Goal: Task Accomplishment & Management: Manage account settings

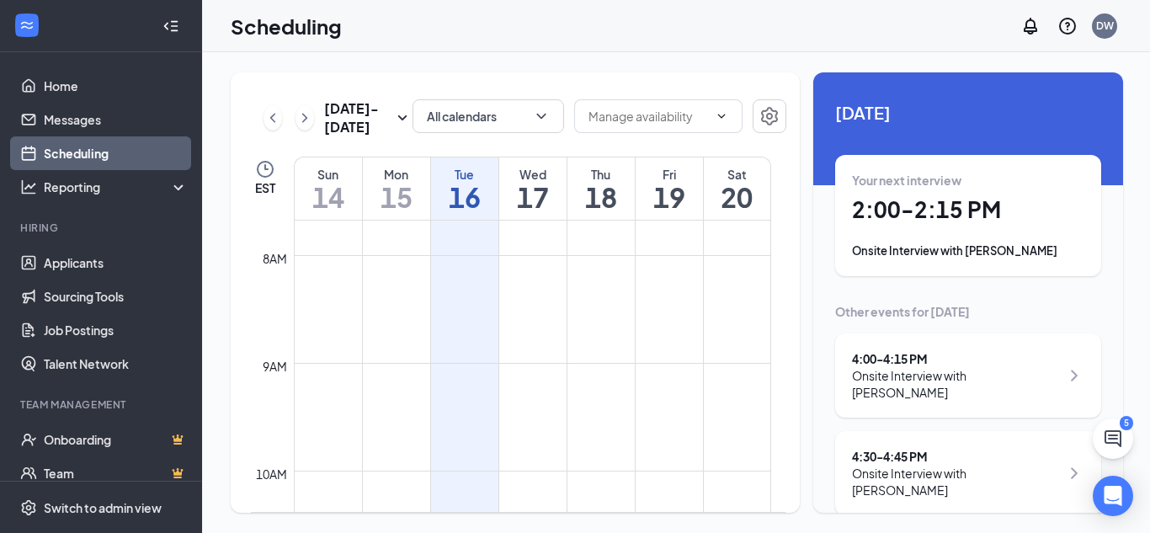
click at [1018, 253] on div "Onsite Interview with [PERSON_NAME]" at bounding box center [968, 251] width 232 height 17
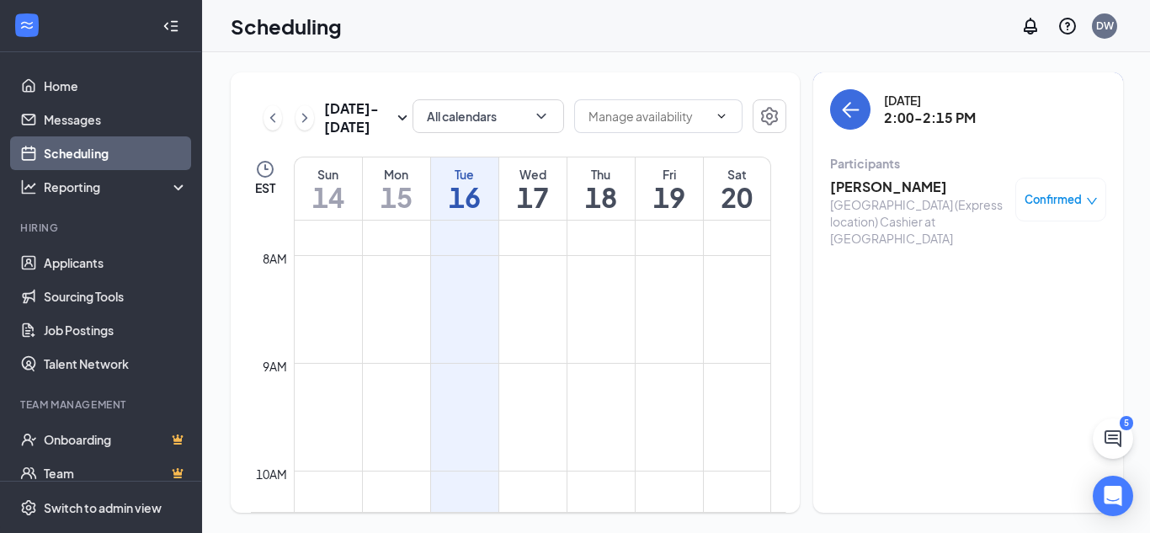
click at [891, 190] on h3 "[PERSON_NAME]" at bounding box center [918, 187] width 177 height 19
click at [891, 190] on body "Home Messages Scheduling Reporting Hiring Applicants Sourcing Tools Job Posting…" at bounding box center [575, 266] width 1150 height 533
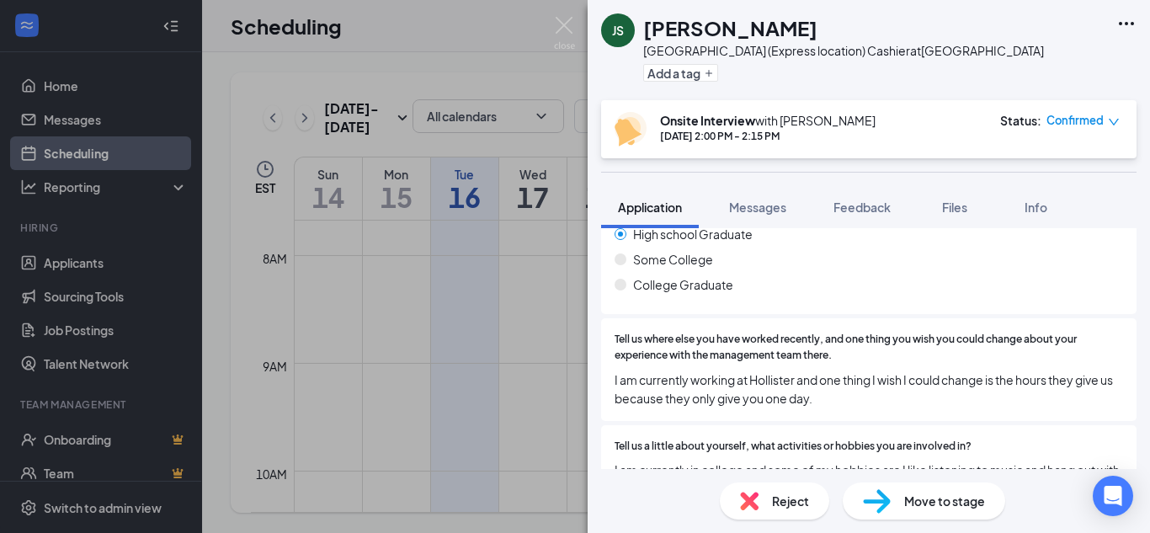
scroll to position [663, 0]
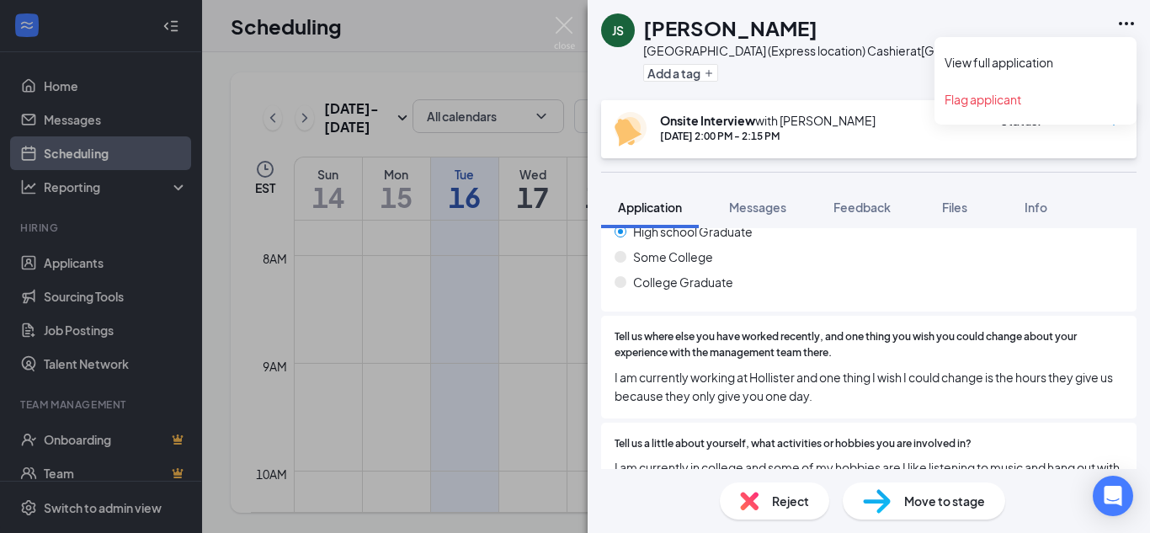
click at [1123, 29] on icon "Ellipses" at bounding box center [1127, 23] width 20 height 20
click at [1018, 61] on link "View full application" at bounding box center [1036, 62] width 182 height 17
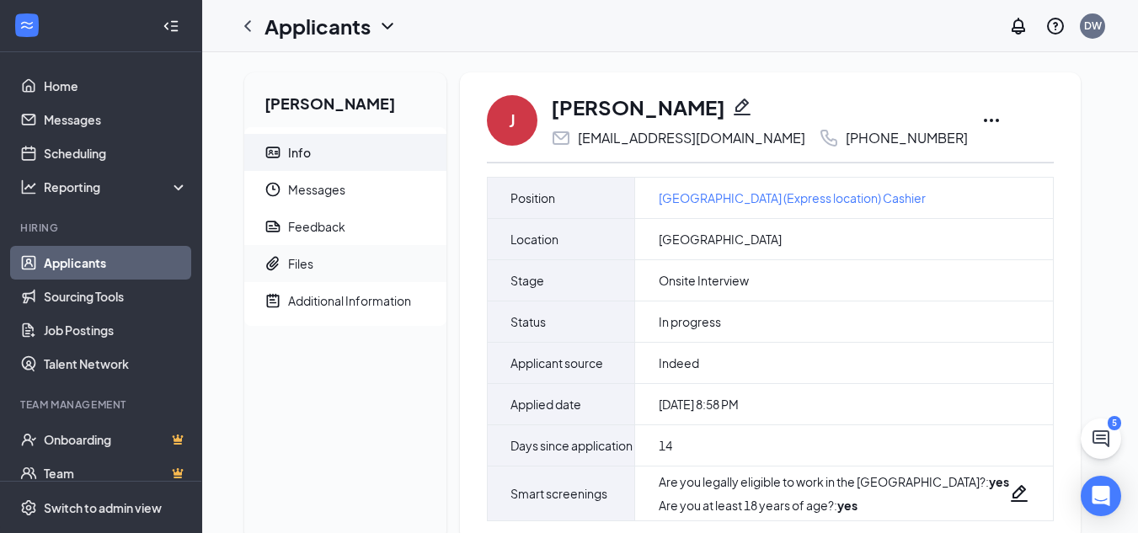
click at [300, 265] on div "Files" at bounding box center [300, 263] width 25 height 17
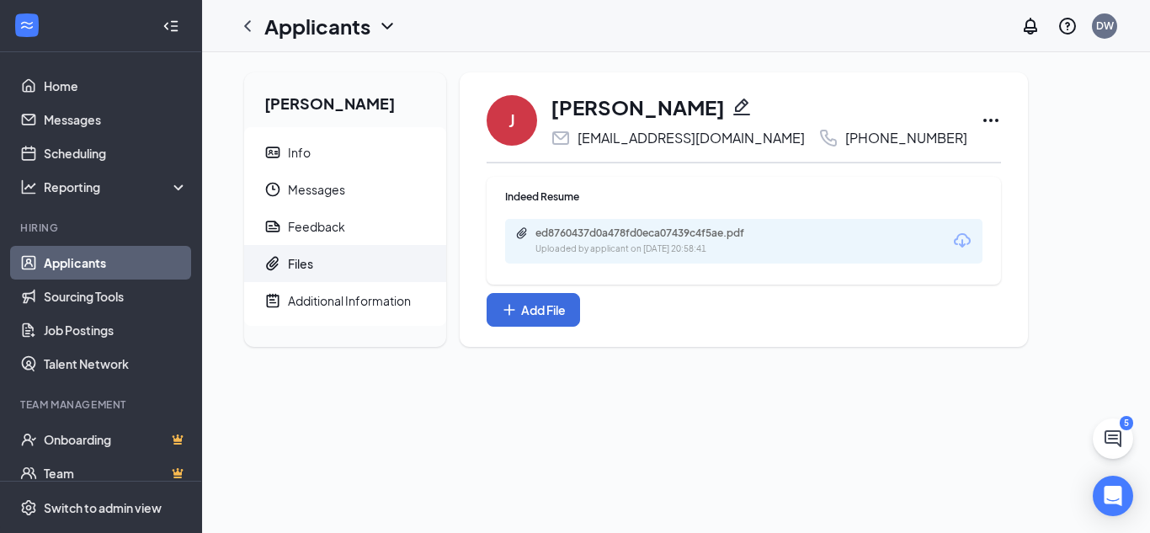
click at [792, 243] on div "ed8760437d0a478fd0eca07439c4f5ae.pdf Uploaded by applicant on [DATE] 20:58:41" at bounding box center [743, 241] width 477 height 45
click at [820, 238] on div "ed8760437d0a478fd0eca07439c4f5ae.pdf Uploaded by applicant on [DATE] 20:58:41" at bounding box center [743, 241] width 477 height 45
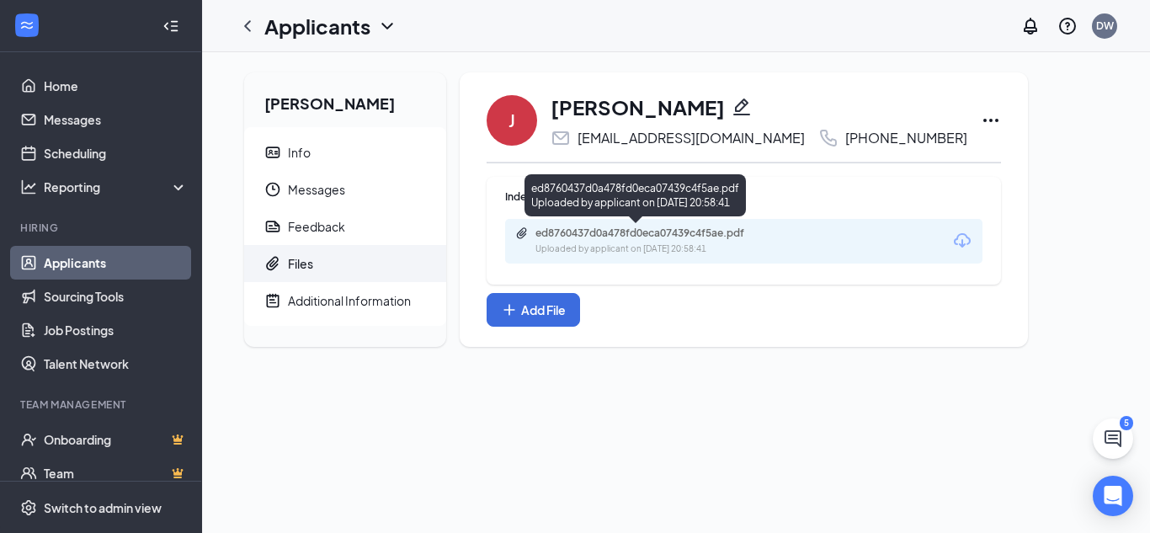
click at [774, 252] on div "Uploaded by applicant on [DATE] 20:58:41" at bounding box center [662, 249] width 253 height 13
